Goal: Task Accomplishment & Management: Use online tool/utility

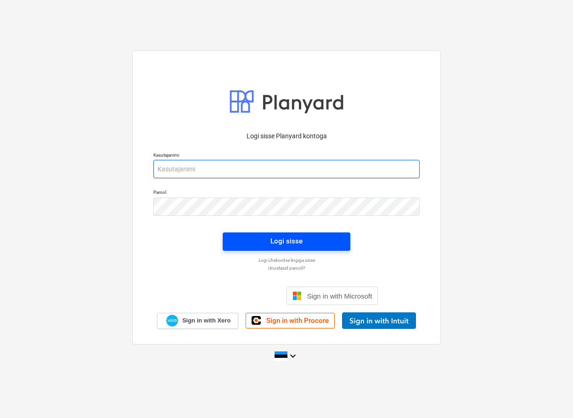
type input "[EMAIL_ADDRESS][DOMAIN_NAME]"
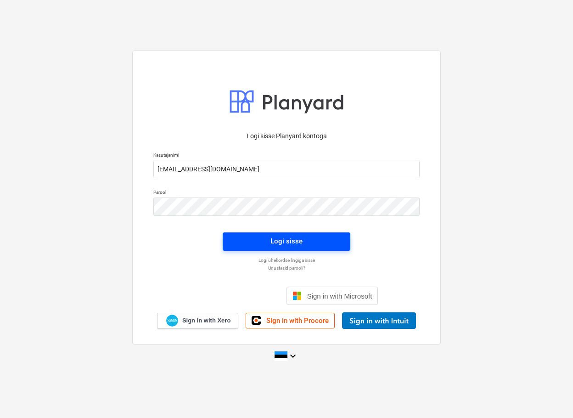
click at [312, 237] on span "Logi sisse" at bounding box center [287, 241] width 106 height 12
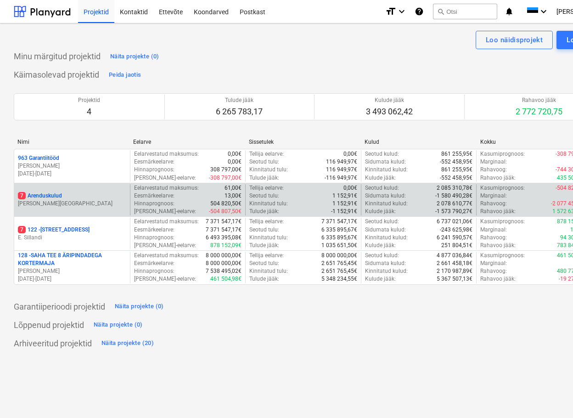
click at [63, 195] on div "7 Arenduskulud" at bounding box center [72, 196] width 108 height 8
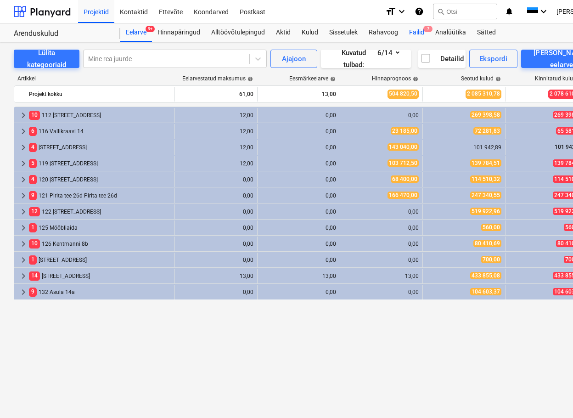
click at [420, 33] on div "Failid 7" at bounding box center [417, 32] width 26 height 18
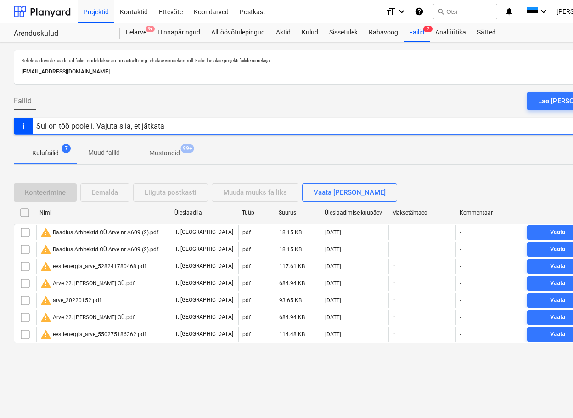
click at [564, 96] on div "Lae [PERSON_NAME]" at bounding box center [570, 101] width 65 height 12
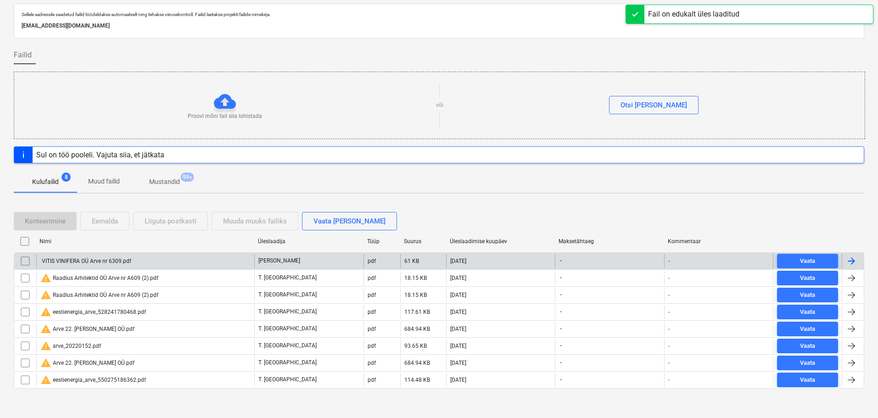
click at [121, 261] on div "VITIS VINIFERA OÜ Arve nr 6309.pdf" at bounding box center [85, 261] width 91 height 6
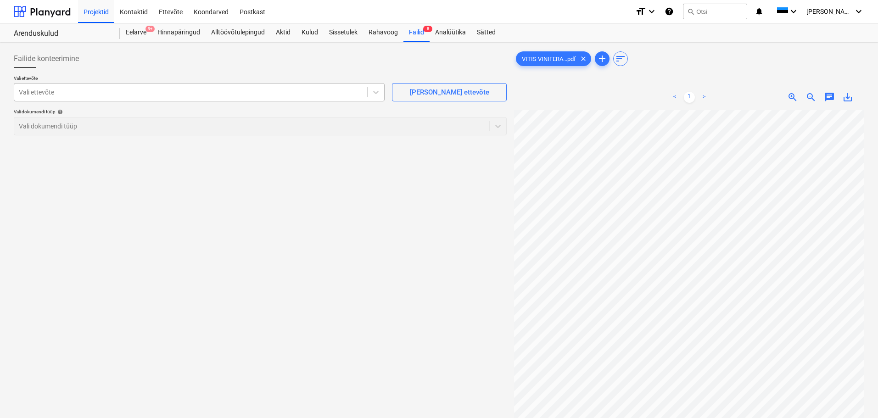
click at [281, 89] on div at bounding box center [191, 92] width 344 height 9
click at [573, 285] on html "Projektid Kontaktid Ettevõte Koondarved Postkast format_size keyboard_arrow_dow…" at bounding box center [439, 209] width 878 height 418
click at [37, 31] on div "Arenduskulud" at bounding box center [62, 34] width 96 height 10
click at [43, 12] on div at bounding box center [42, 11] width 57 height 23
